Goal: Transaction & Acquisition: Obtain resource

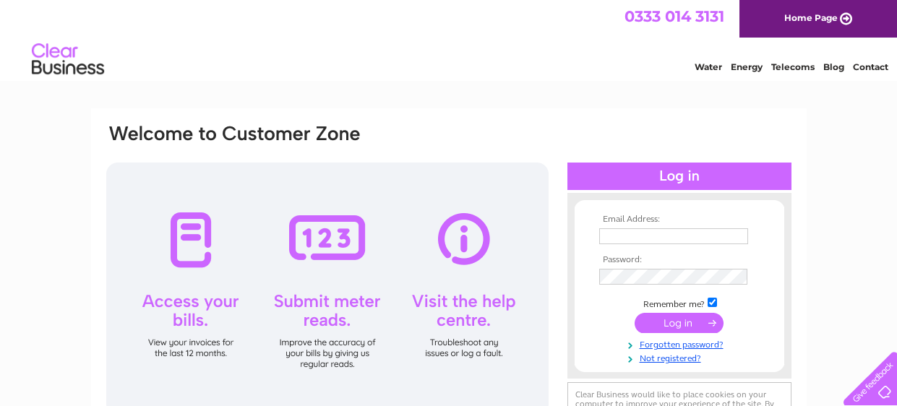
type input "[EMAIL_ADDRESS][DOMAIN_NAME]"
click at [682, 330] on input "submit" at bounding box center [679, 323] width 89 height 20
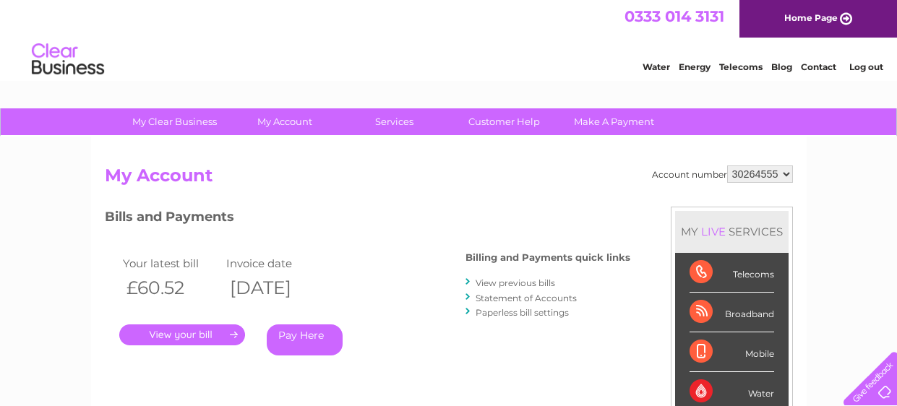
click at [451, 217] on h3 "Bills and Payments" at bounding box center [368, 219] width 526 height 25
click at [759, 174] on select "30264555 30264686" at bounding box center [761, 174] width 66 height 17
select select "30264686"
click at [730, 166] on select "30264555 30264686" at bounding box center [761, 174] width 66 height 17
click at [510, 281] on link "View previous bills" at bounding box center [516, 283] width 80 height 11
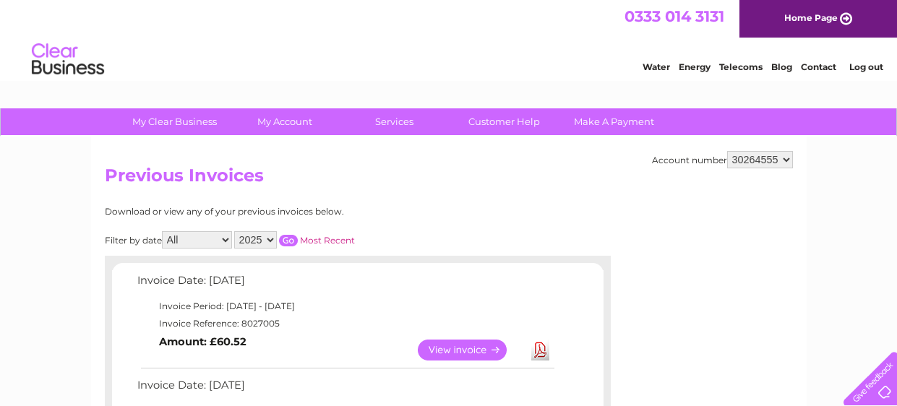
click at [261, 234] on select "2025 2024 2023" at bounding box center [255, 239] width 43 height 17
select select "2024"
click at [234, 231] on select "2025 2024 2023" at bounding box center [255, 239] width 43 height 17
click at [286, 243] on input "button" at bounding box center [288, 241] width 19 height 12
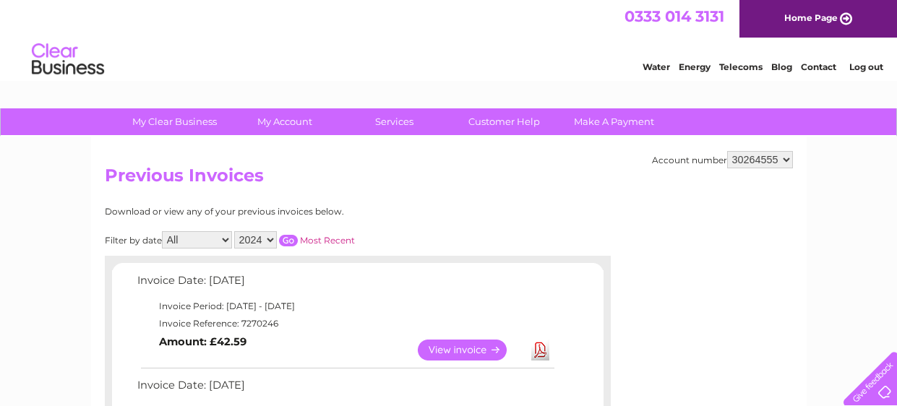
click at [249, 26] on div "0333 014 3131 Home Page" at bounding box center [448, 19] width 897 height 38
click at [762, 174] on h2 "Previous Invoices" at bounding box center [449, 179] width 688 height 27
click at [758, 159] on select "30264555 30264686" at bounding box center [761, 159] width 66 height 17
select select "30264686"
click at [730, 151] on select "30264555 30264686" at bounding box center [761, 159] width 66 height 17
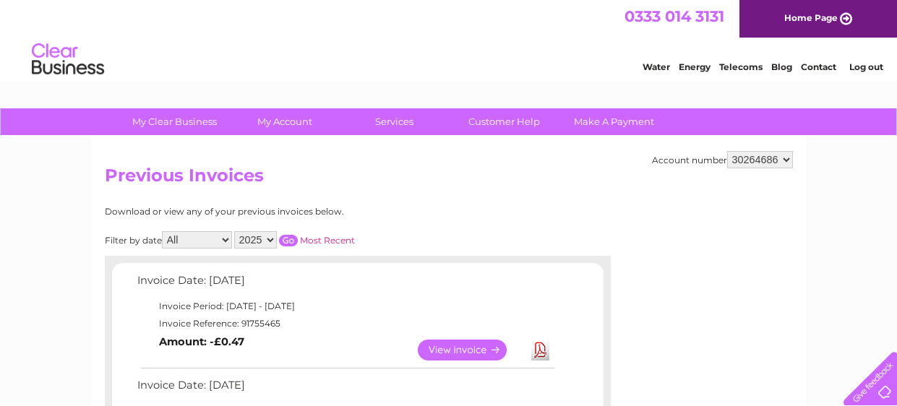
click at [472, 175] on h2 "Previous Invoices" at bounding box center [449, 179] width 688 height 27
click at [258, 234] on select "2025 2024 2023 2022" at bounding box center [255, 239] width 43 height 17
select select "2024"
click at [234, 231] on select "2025 2024 2023 2022" at bounding box center [255, 239] width 43 height 17
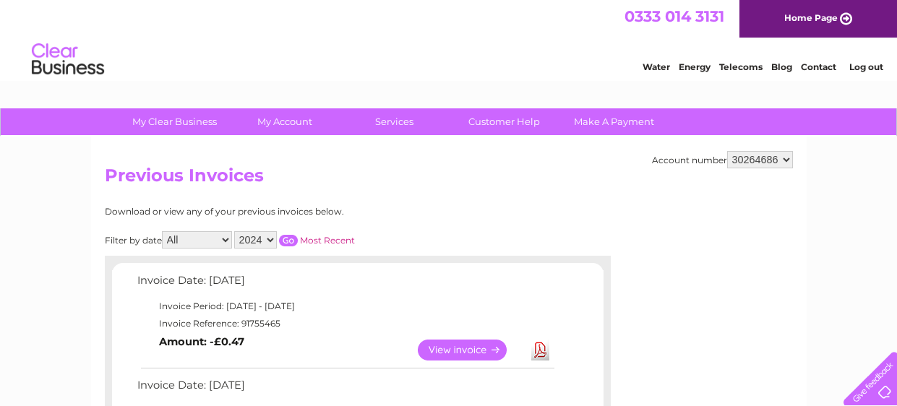
click at [279, 239] on input "button" at bounding box center [288, 241] width 19 height 12
click at [433, 210] on div "Download or view any of your previous invoices below." at bounding box center [295, 212] width 380 height 10
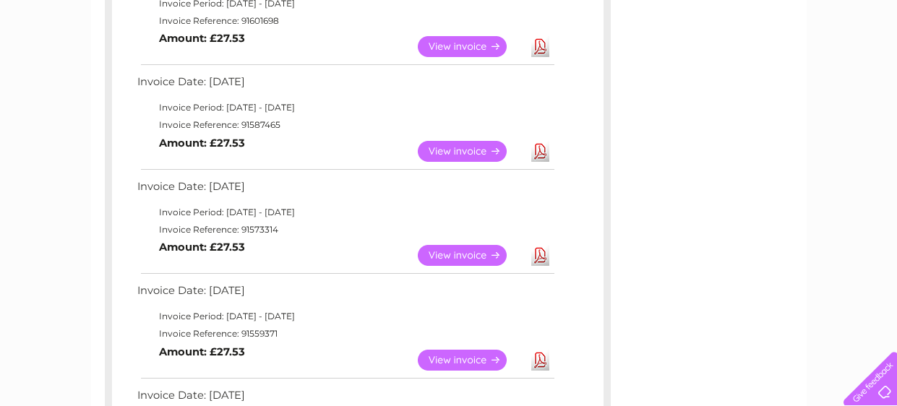
scroll to position [722, 0]
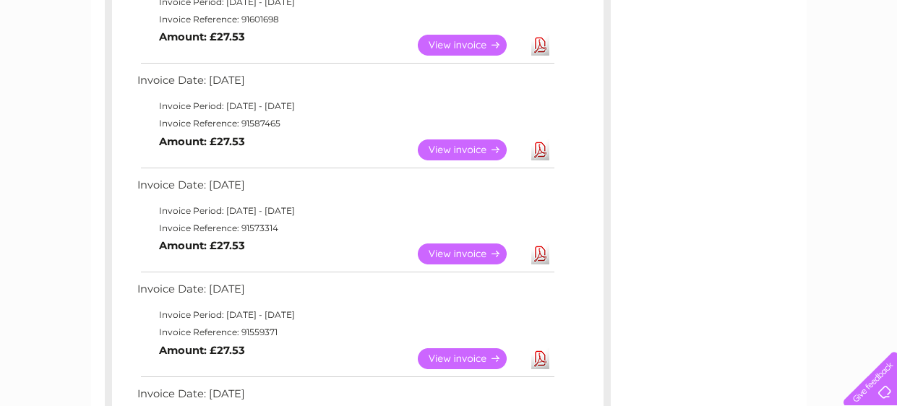
click at [460, 357] on link "View" at bounding box center [471, 359] width 106 height 21
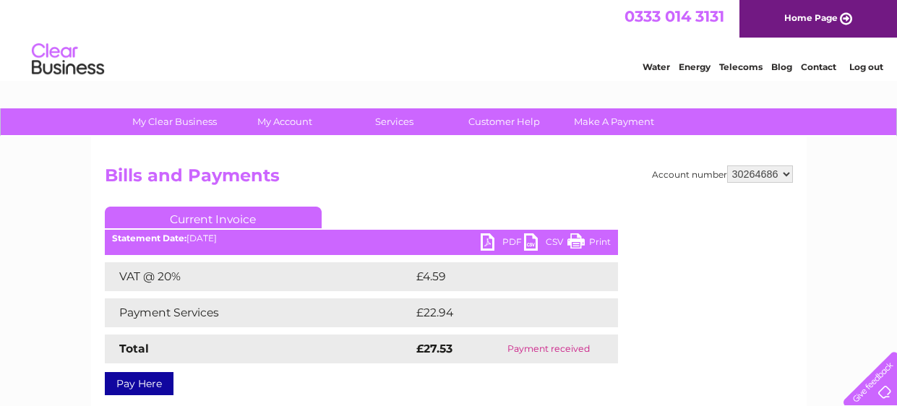
click at [529, 246] on link "CSV" at bounding box center [545, 244] width 43 height 21
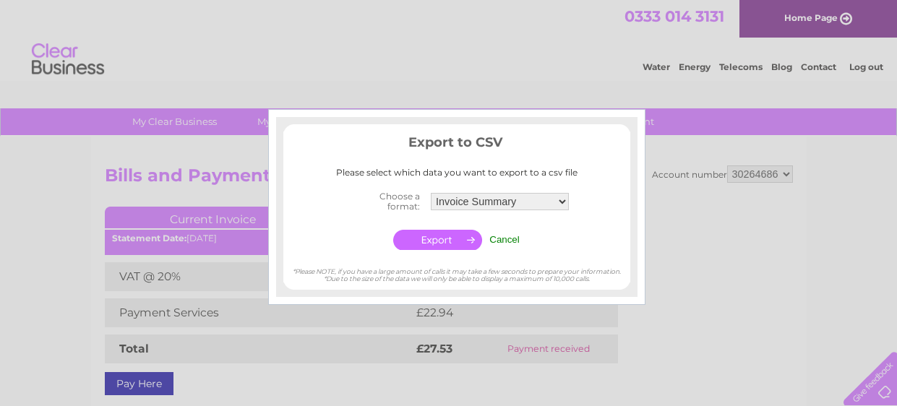
click at [659, 230] on div at bounding box center [448, 203] width 897 height 406
click at [508, 243] on input "Cancel" at bounding box center [505, 239] width 30 height 11
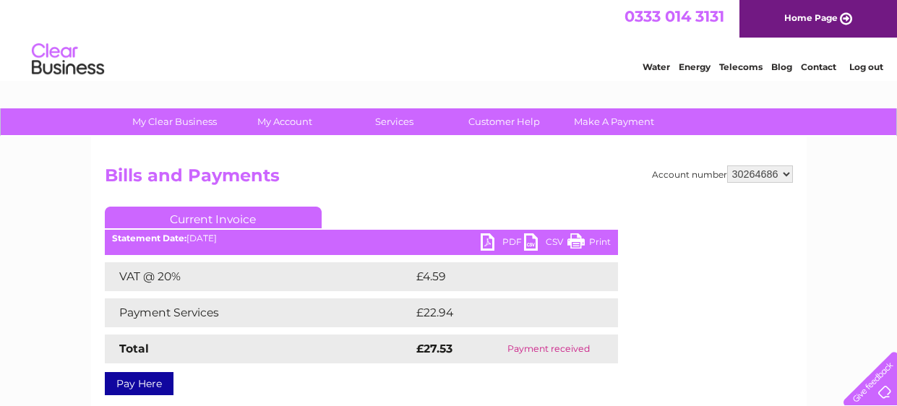
click at [488, 241] on link "PDF" at bounding box center [502, 244] width 43 height 21
click at [745, 175] on select "30264555 30264686" at bounding box center [761, 174] width 66 height 17
select select "30264555"
click at [730, 166] on select "30264555 30264686" at bounding box center [761, 174] width 66 height 17
click at [746, 191] on h2 "Bills and Payments" at bounding box center [449, 179] width 688 height 27
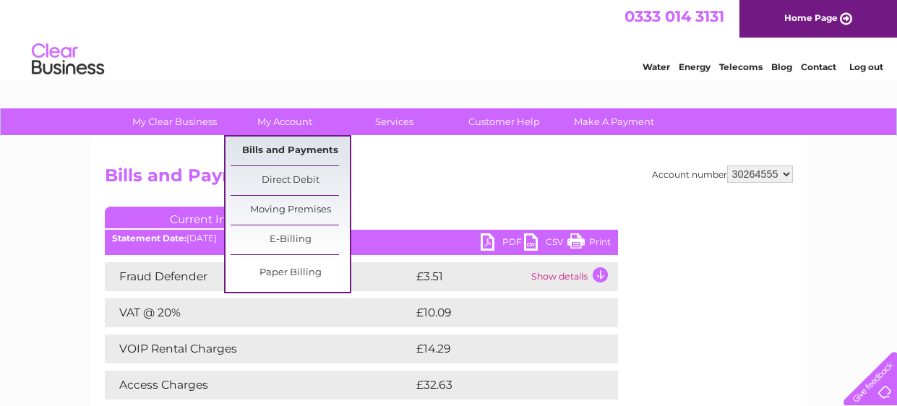
click at [289, 149] on link "Bills and Payments" at bounding box center [290, 151] width 119 height 29
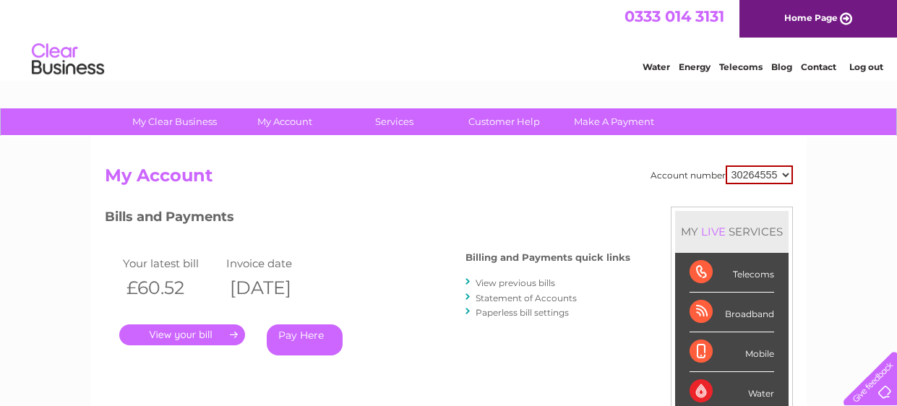
click at [537, 281] on link "View previous bills" at bounding box center [516, 283] width 80 height 11
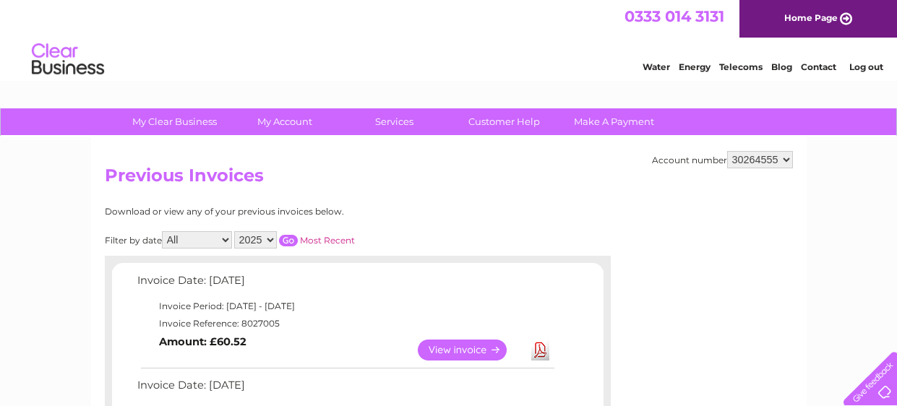
click at [250, 237] on select "2025 2024 2023" at bounding box center [255, 239] width 43 height 17
select select "2024"
click at [234, 231] on select "2025 2024 2023" at bounding box center [255, 239] width 43 height 17
click at [287, 239] on input "button" at bounding box center [288, 241] width 19 height 12
click at [405, 213] on div "Download or view any of your previous invoices below." at bounding box center [295, 212] width 380 height 10
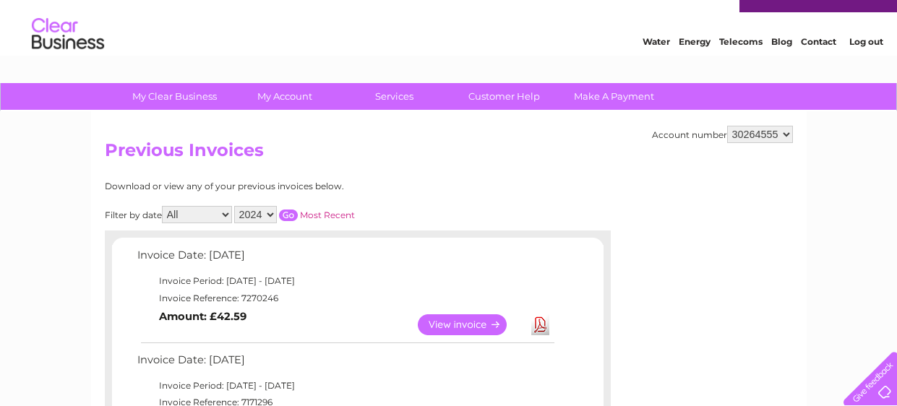
scroll to position [28, 0]
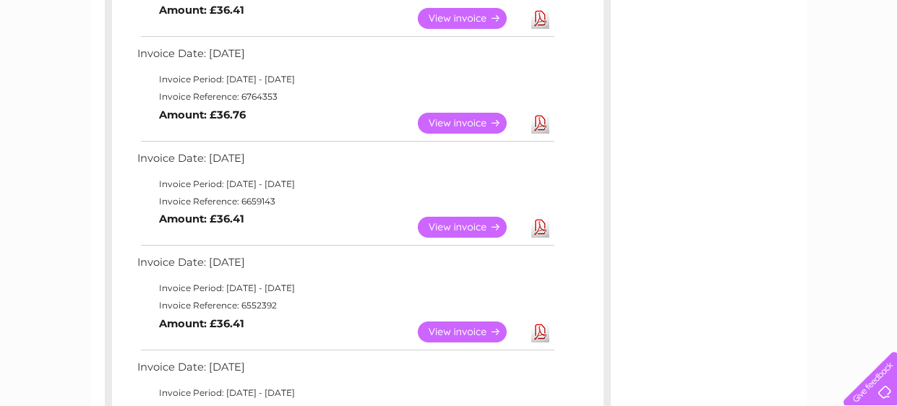
scroll to position [751, 0]
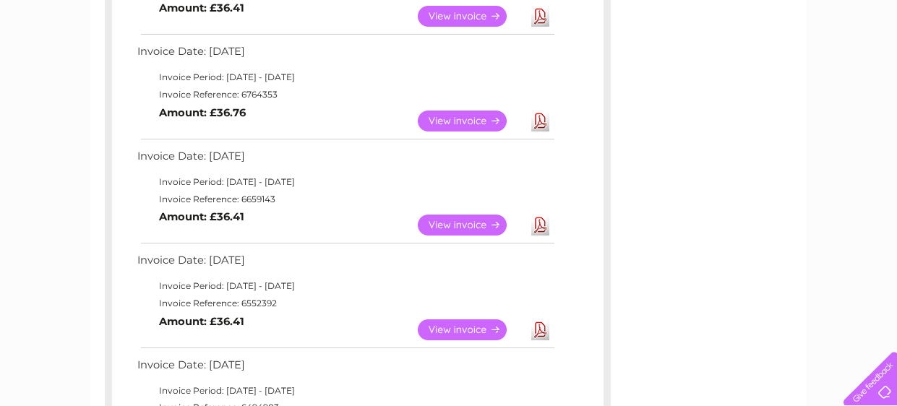
click at [478, 224] on link "View" at bounding box center [471, 225] width 106 height 21
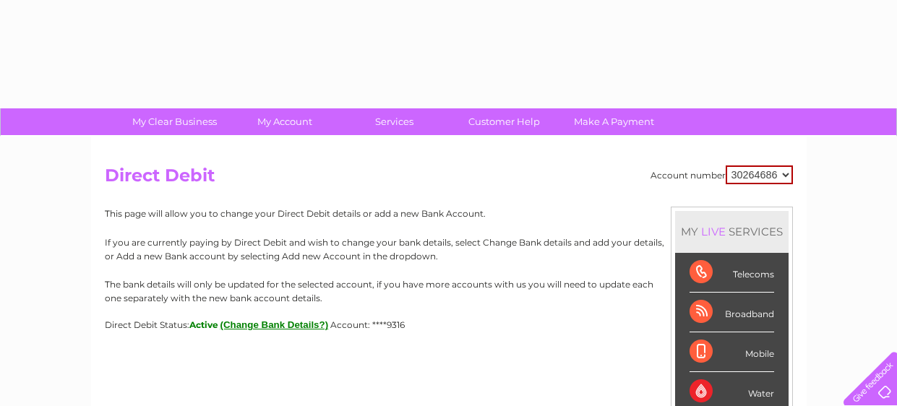
select select "30264686"
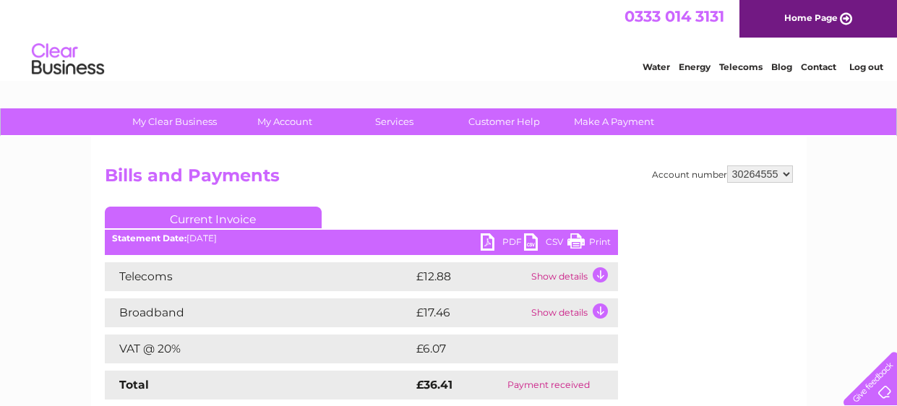
click at [488, 239] on link "PDF" at bounding box center [502, 244] width 43 height 21
